Goal: Task Accomplishment & Management: Complete application form

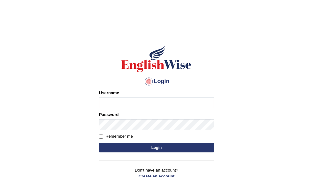
click at [113, 102] on input "Username" at bounding box center [156, 102] width 115 height 11
